Goal: Find specific page/section: Find specific page/section

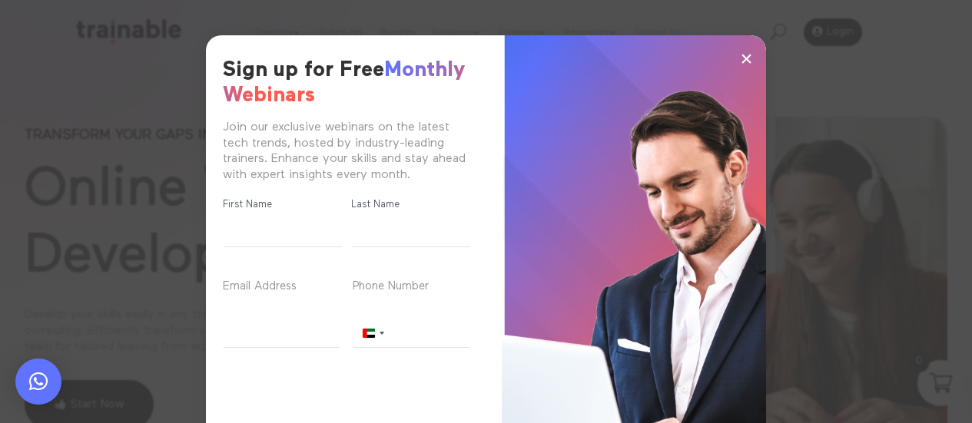
click at [744, 54] on span "×" at bounding box center [746, 58] width 13 height 23
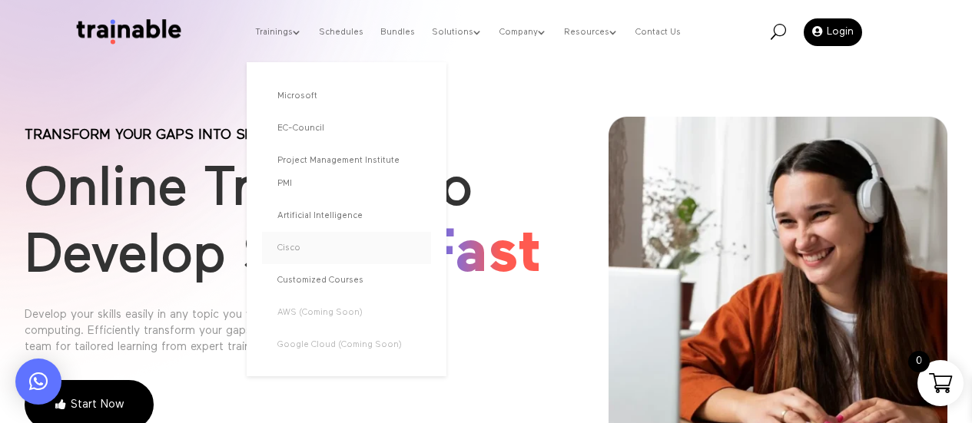
click at [303, 232] on link "Cisco" at bounding box center [346, 248] width 169 height 32
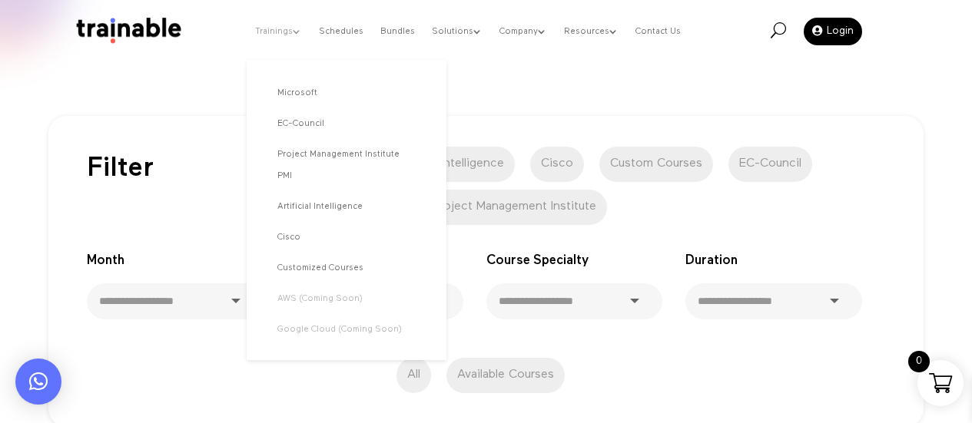
click at [302, 29] on link "Trainings" at bounding box center [278, 31] width 47 height 58
click at [300, 222] on link "Cisco" at bounding box center [346, 237] width 169 height 31
click at [306, 222] on link "Cisco" at bounding box center [346, 237] width 169 height 31
click at [302, 31] on link "Trainings" at bounding box center [278, 31] width 47 height 58
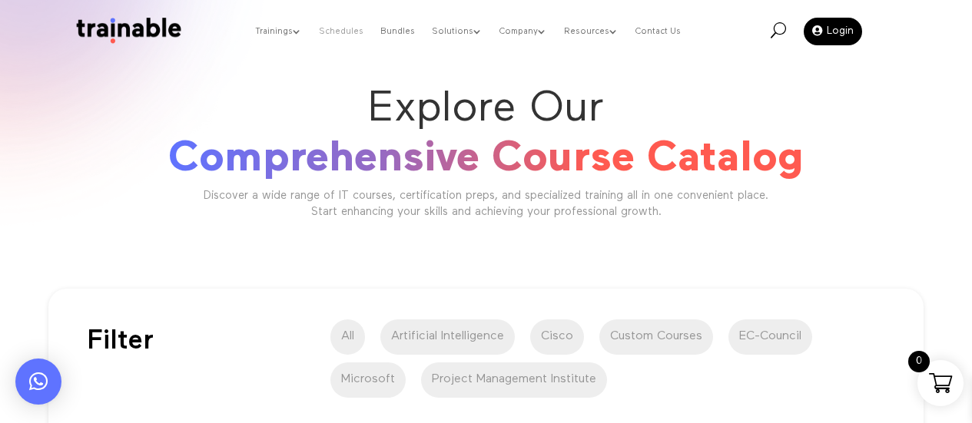
click at [353, 31] on link "Schedules" at bounding box center [341, 31] width 45 height 58
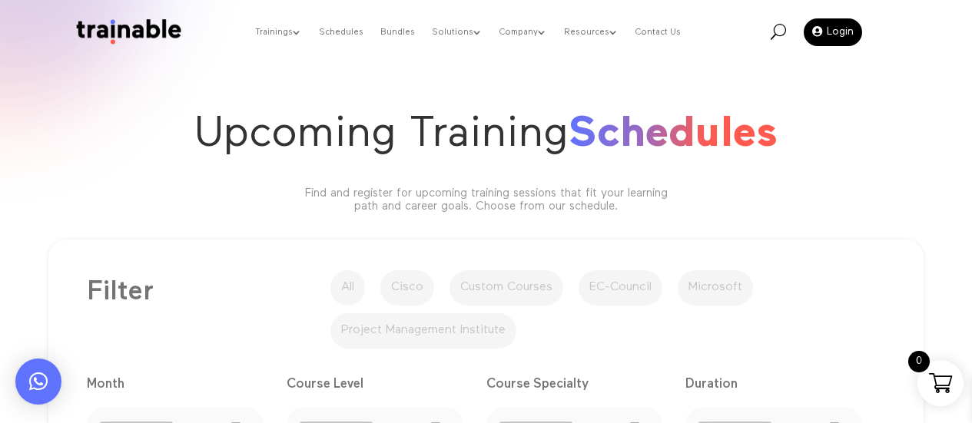
click at [551, 282] on label "Custom Courses" at bounding box center [506, 287] width 114 height 35
click at [409, 282] on div "**********" at bounding box center [486, 394] width 798 height 257
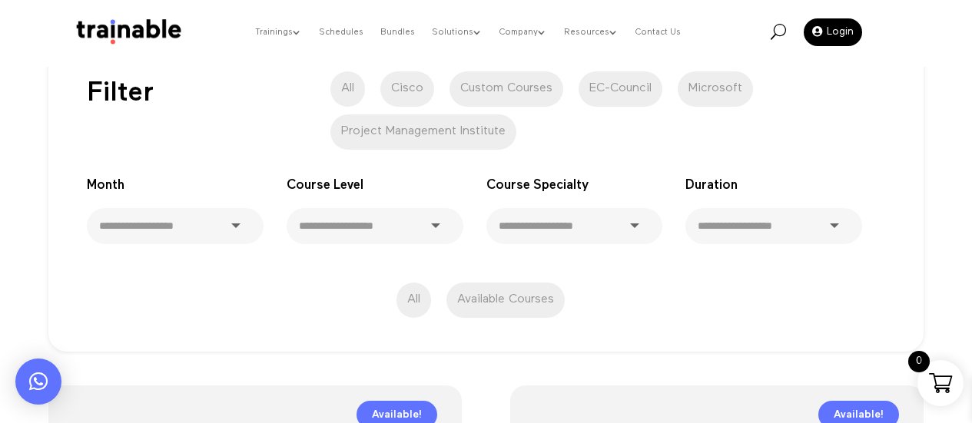
scroll to position [122, 0]
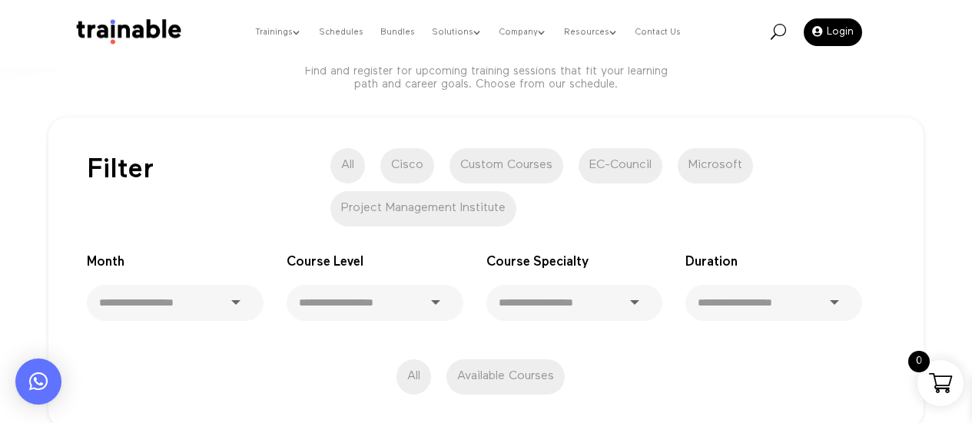
click at [406, 167] on label "Cisco" at bounding box center [407, 165] width 54 height 35
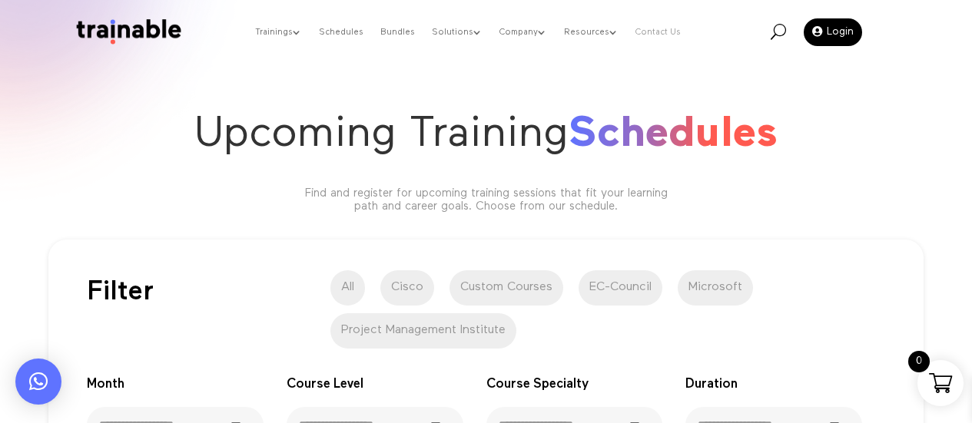
click at [644, 29] on link "Contact Us" at bounding box center [657, 32] width 45 height 61
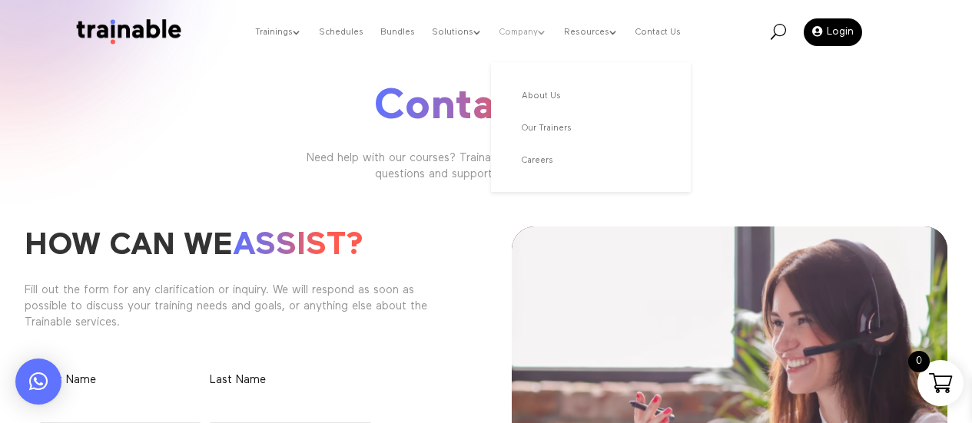
click at [534, 34] on link "Company" at bounding box center [523, 32] width 48 height 61
click at [541, 95] on link "About Us" at bounding box center [590, 96] width 169 height 32
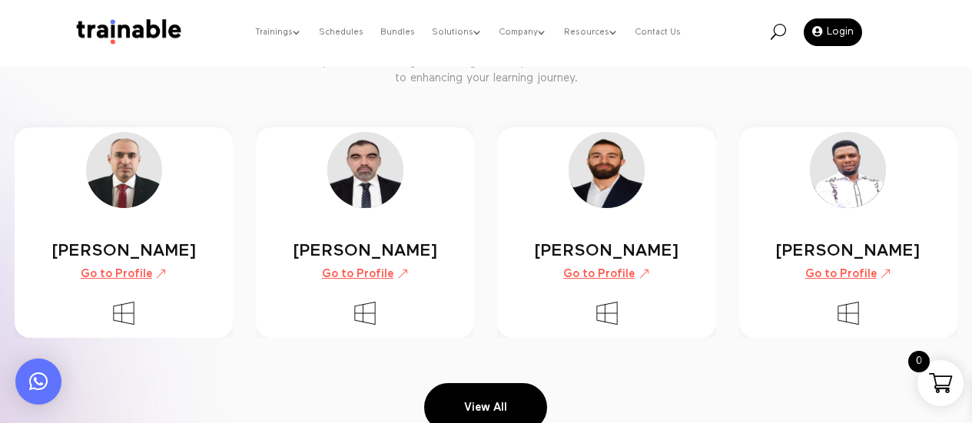
scroll to position [2179, 0]
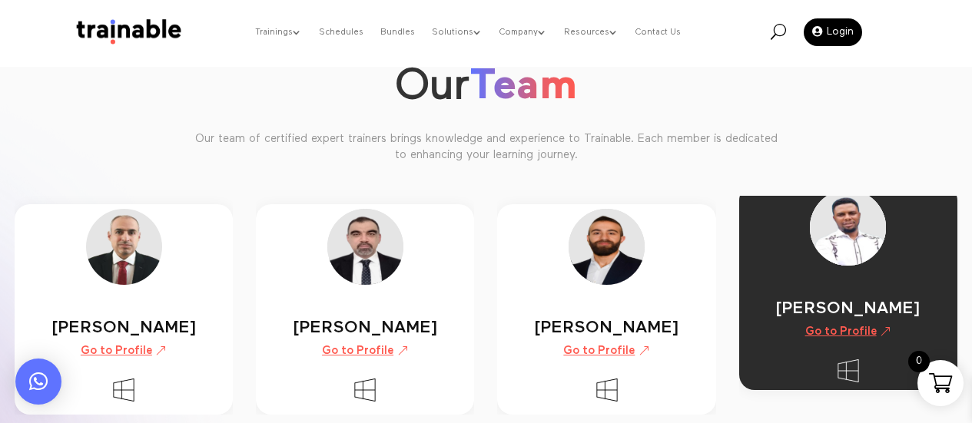
click at [846, 336] on link "Go to Profile" at bounding box center [847, 331] width 103 height 27
click at [862, 315] on div "[PERSON_NAME]" at bounding box center [848, 309] width 197 height 13
